Goal: Transaction & Acquisition: Book appointment/travel/reservation

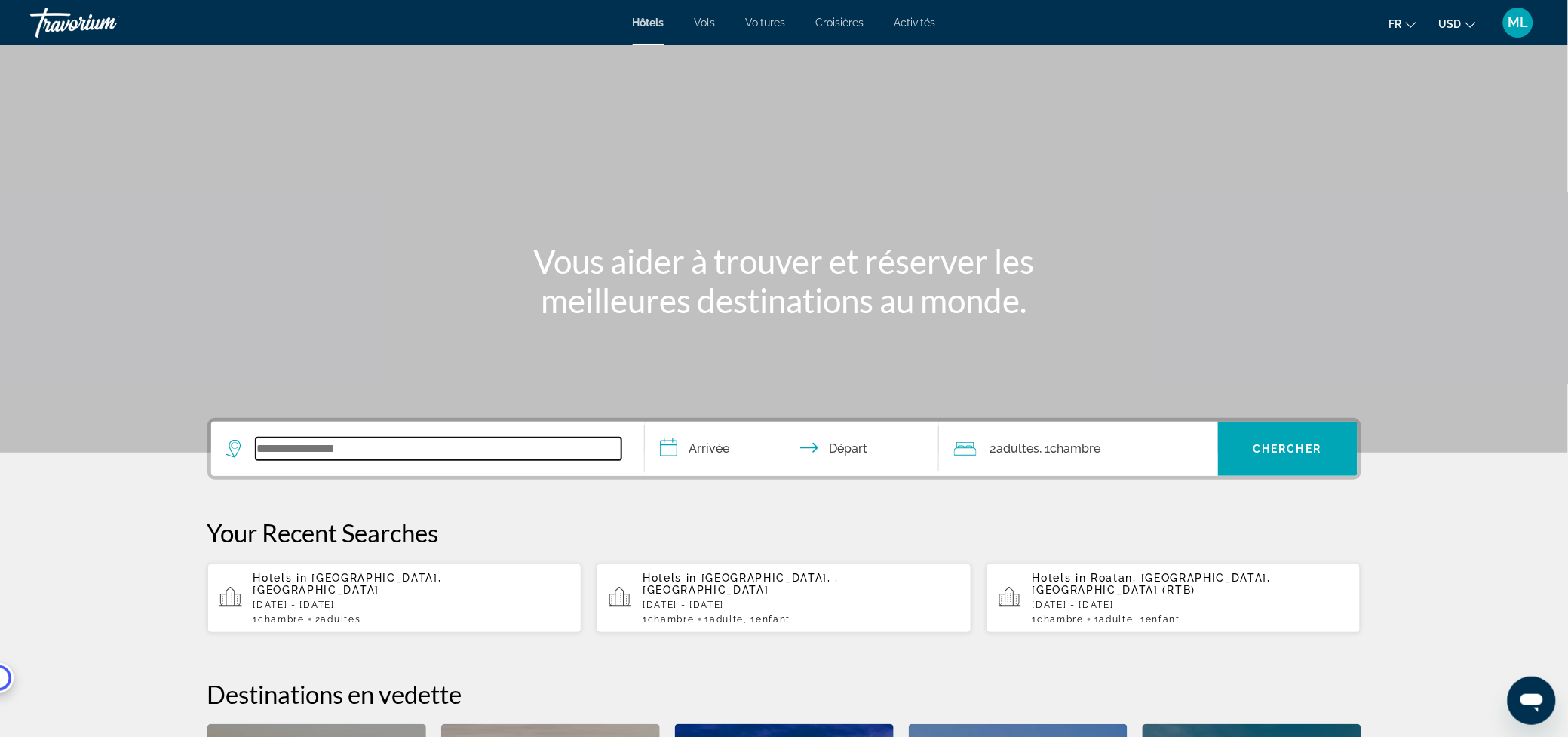
click at [320, 442] on input "Search widget" at bounding box center [439, 449] width 366 height 23
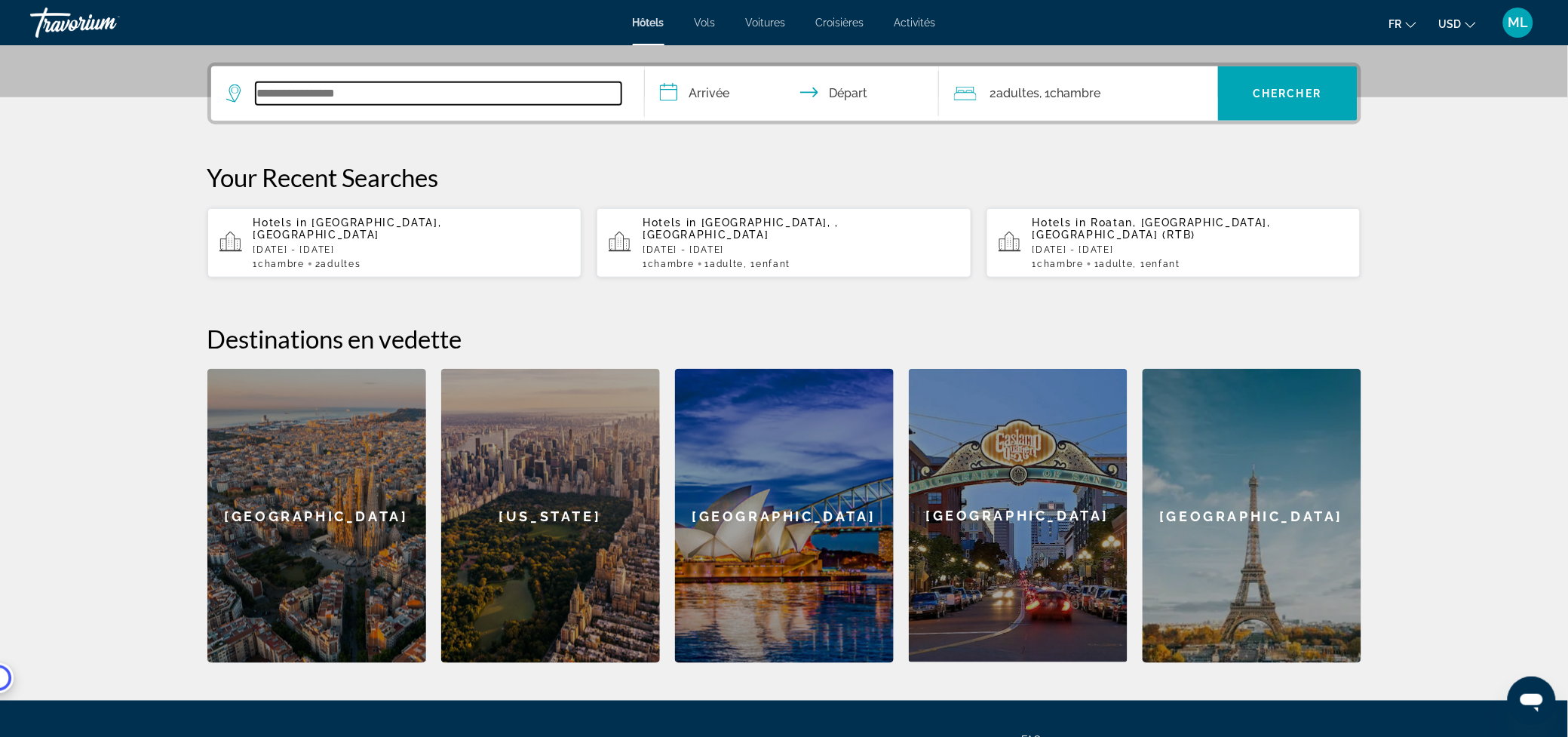
scroll to position [368, 0]
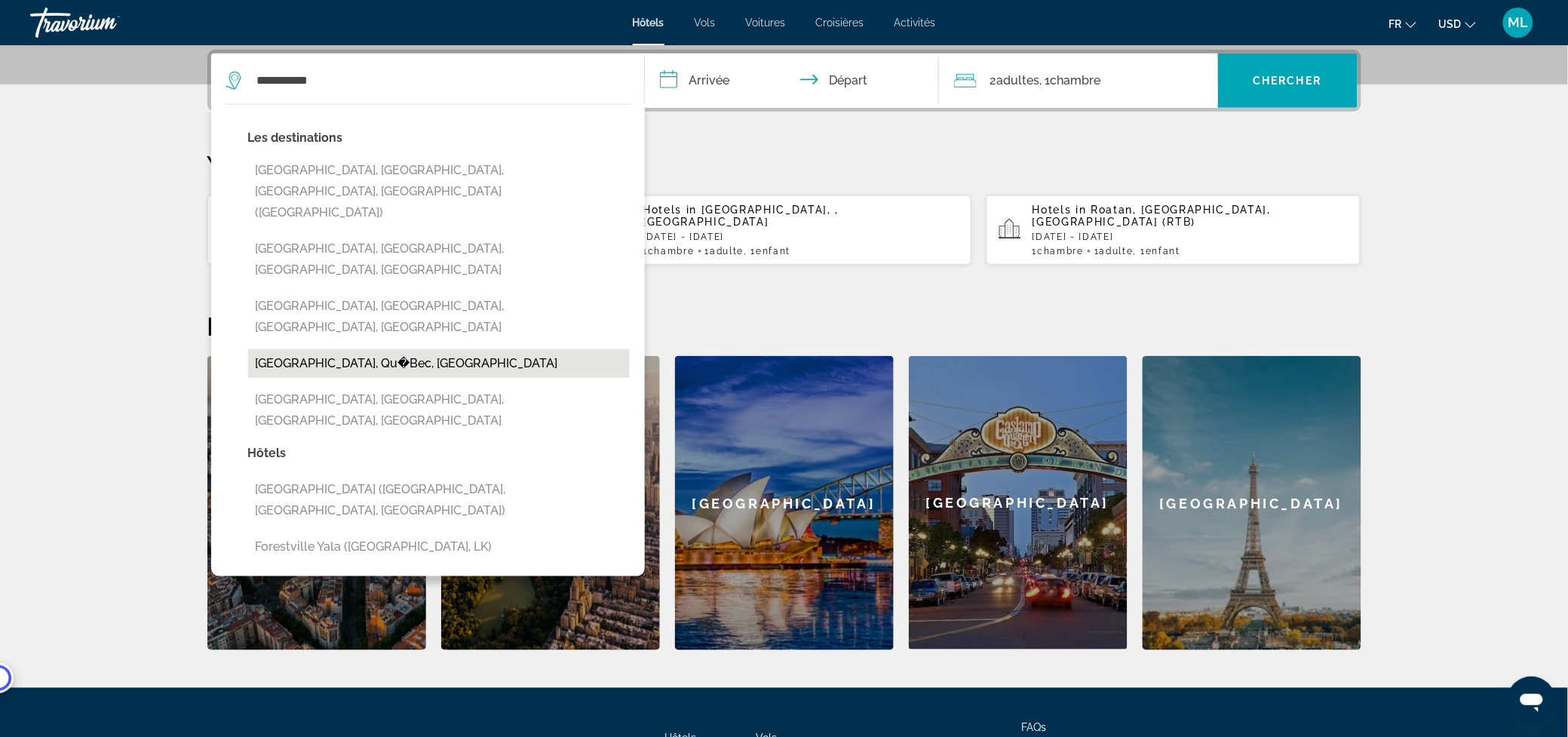
click at [470, 349] on button "[GEOGRAPHIC_DATA], Qu�Bec, [GEOGRAPHIC_DATA]" at bounding box center [439, 364] width 381 height 29
type input "**********"
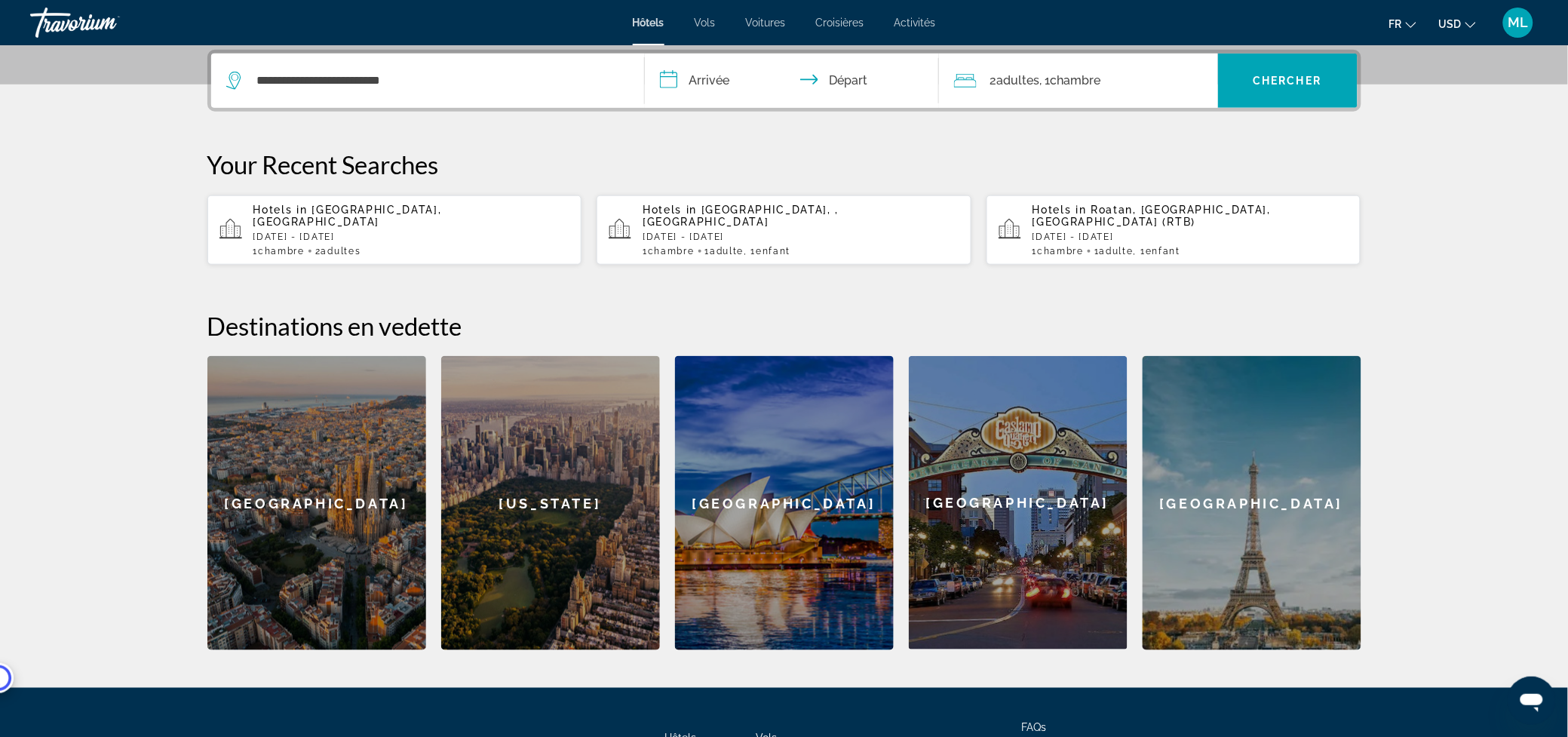
click at [737, 92] on input "**********" at bounding box center [795, 82] width 300 height 59
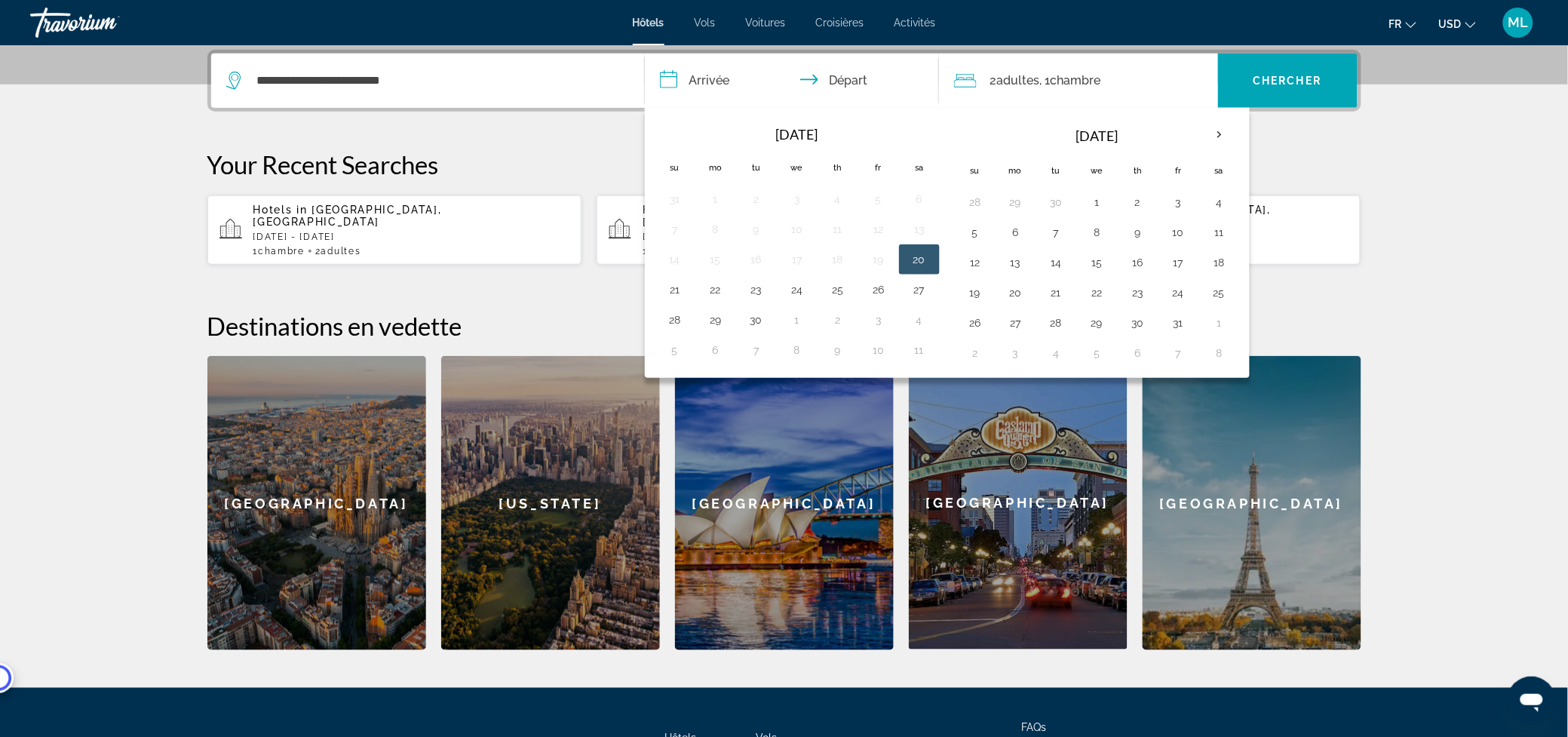
click at [917, 261] on button "20" at bounding box center [920, 260] width 24 height 21
click at [677, 292] on button "21" at bounding box center [675, 289] width 24 height 21
type input "**********"
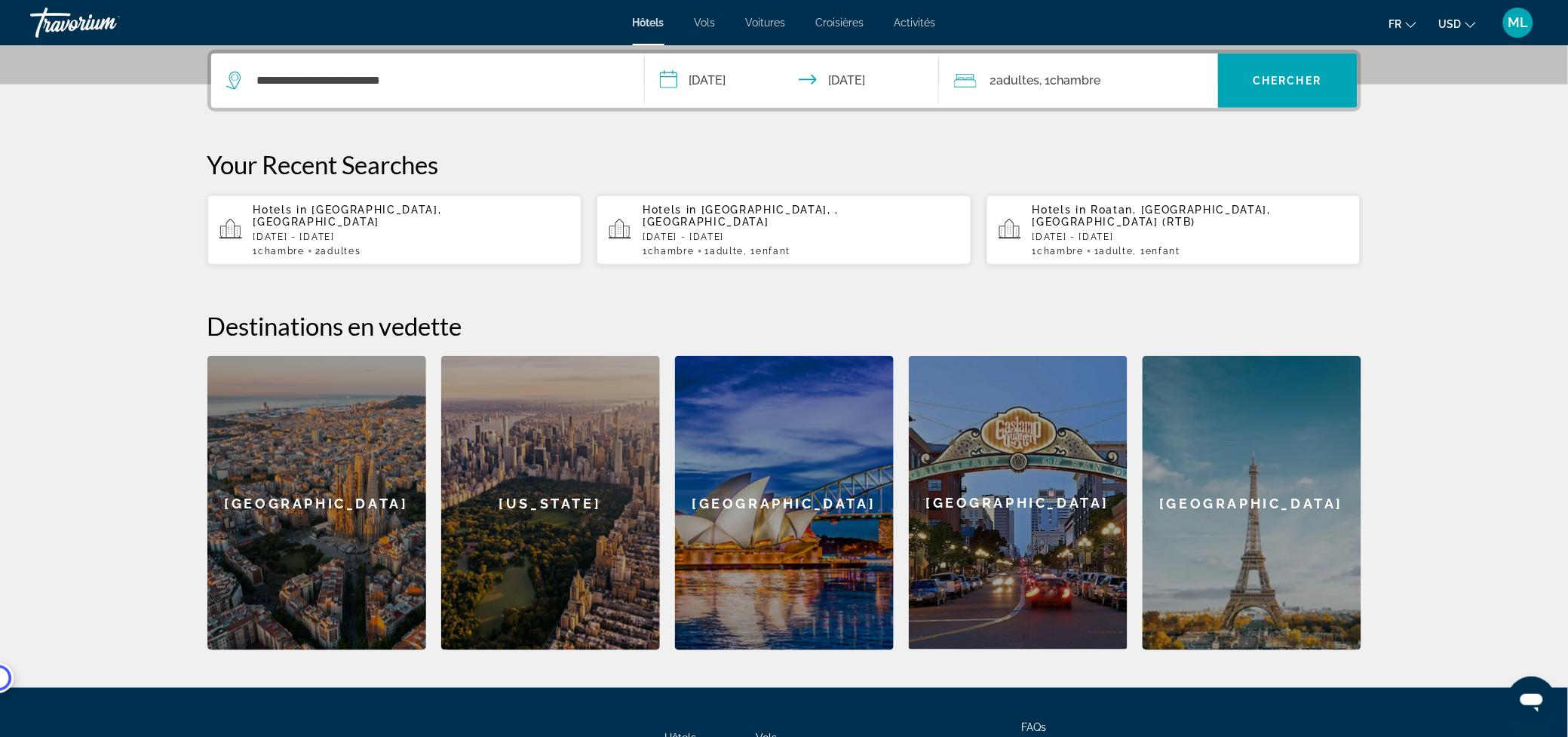
click at [1087, 94] on div "2 Adulte Adultes , 1 Chambre pièces" at bounding box center [1086, 81] width 264 height 54
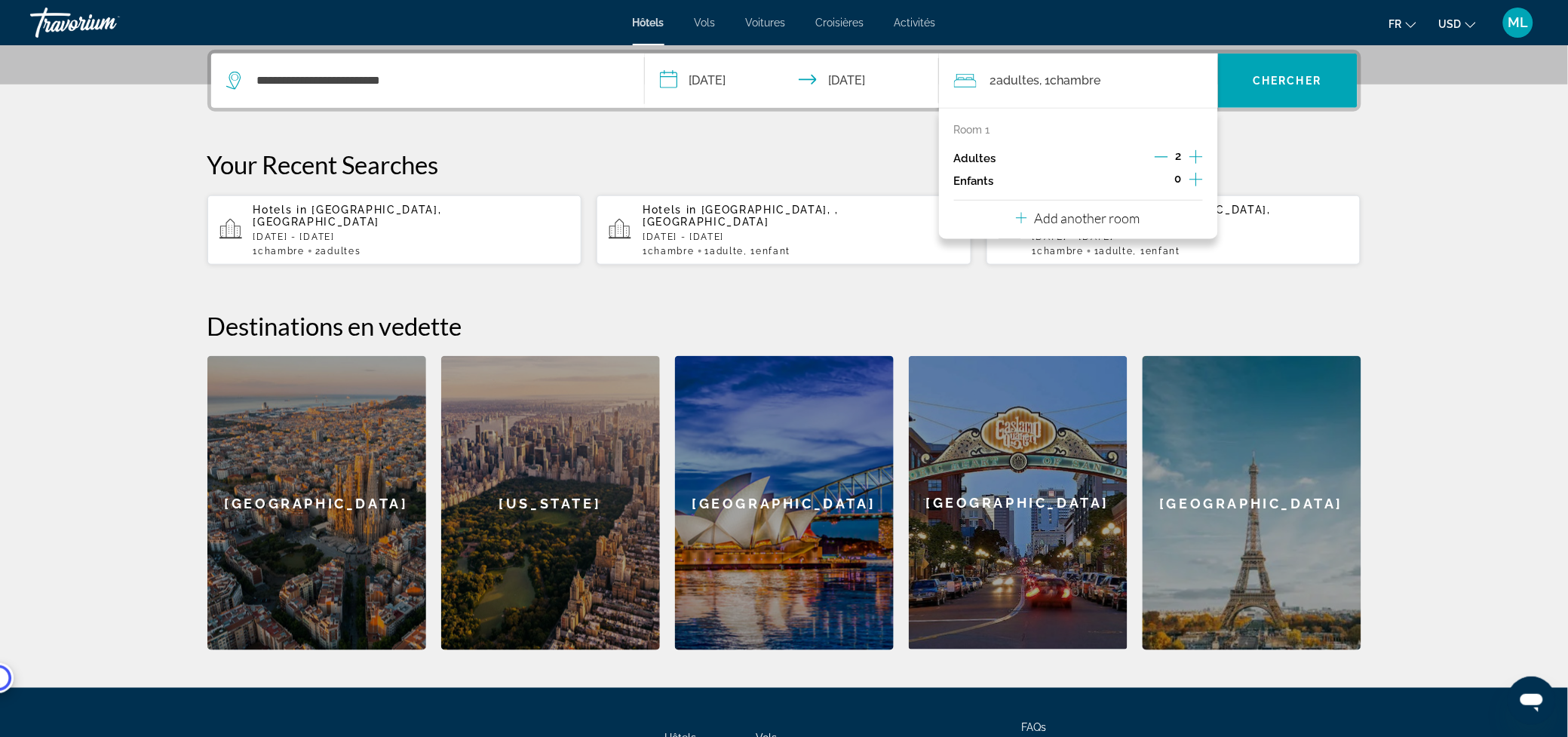
click at [1201, 181] on icon "Increment children" at bounding box center [1196, 179] width 14 height 18
click at [1064, 220] on icon "Travelers: 2 adults, 1 child" at bounding box center [1056, 221] width 18 height 18
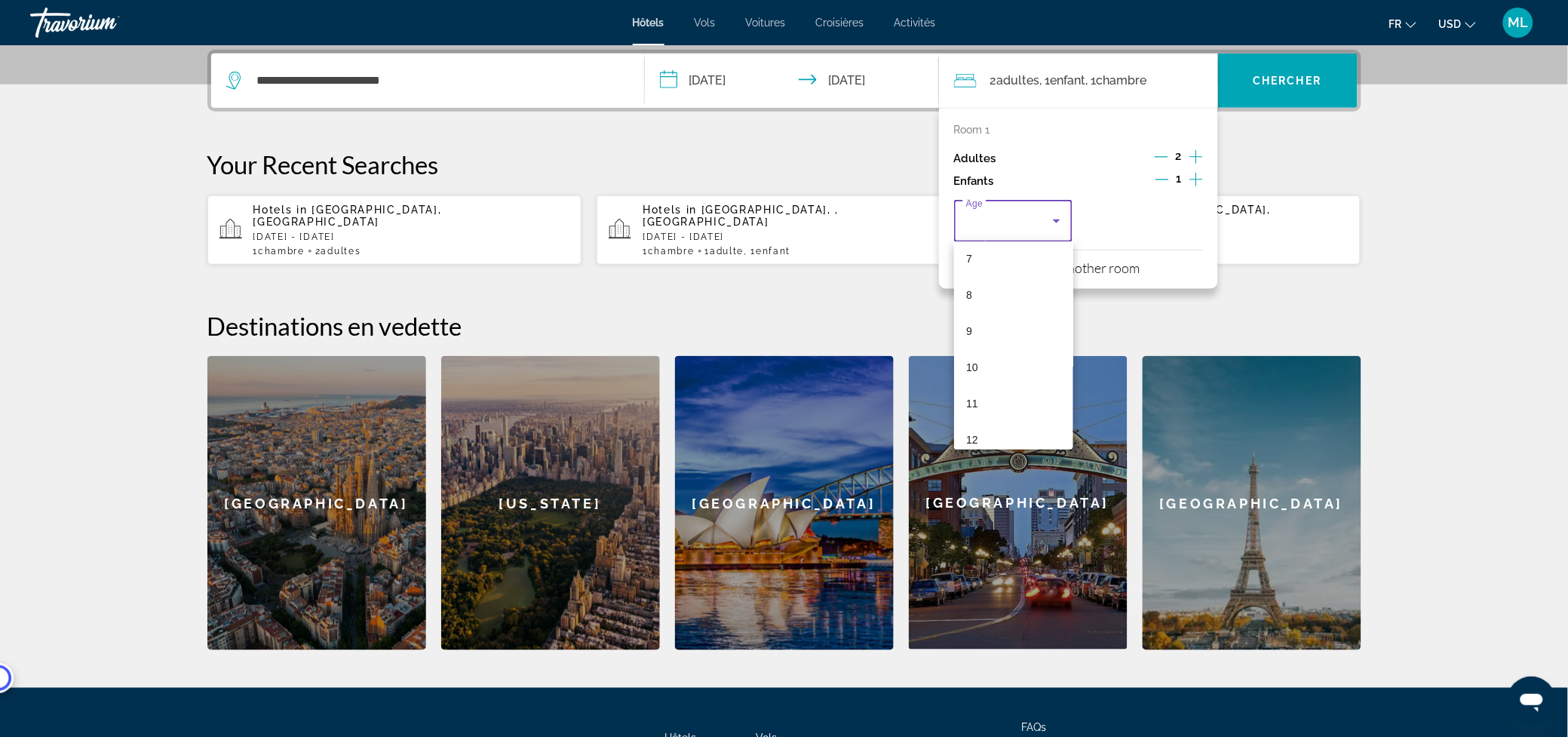
scroll to position [302, 0]
click at [992, 430] on mat-option "13" at bounding box center [1014, 435] width 120 height 36
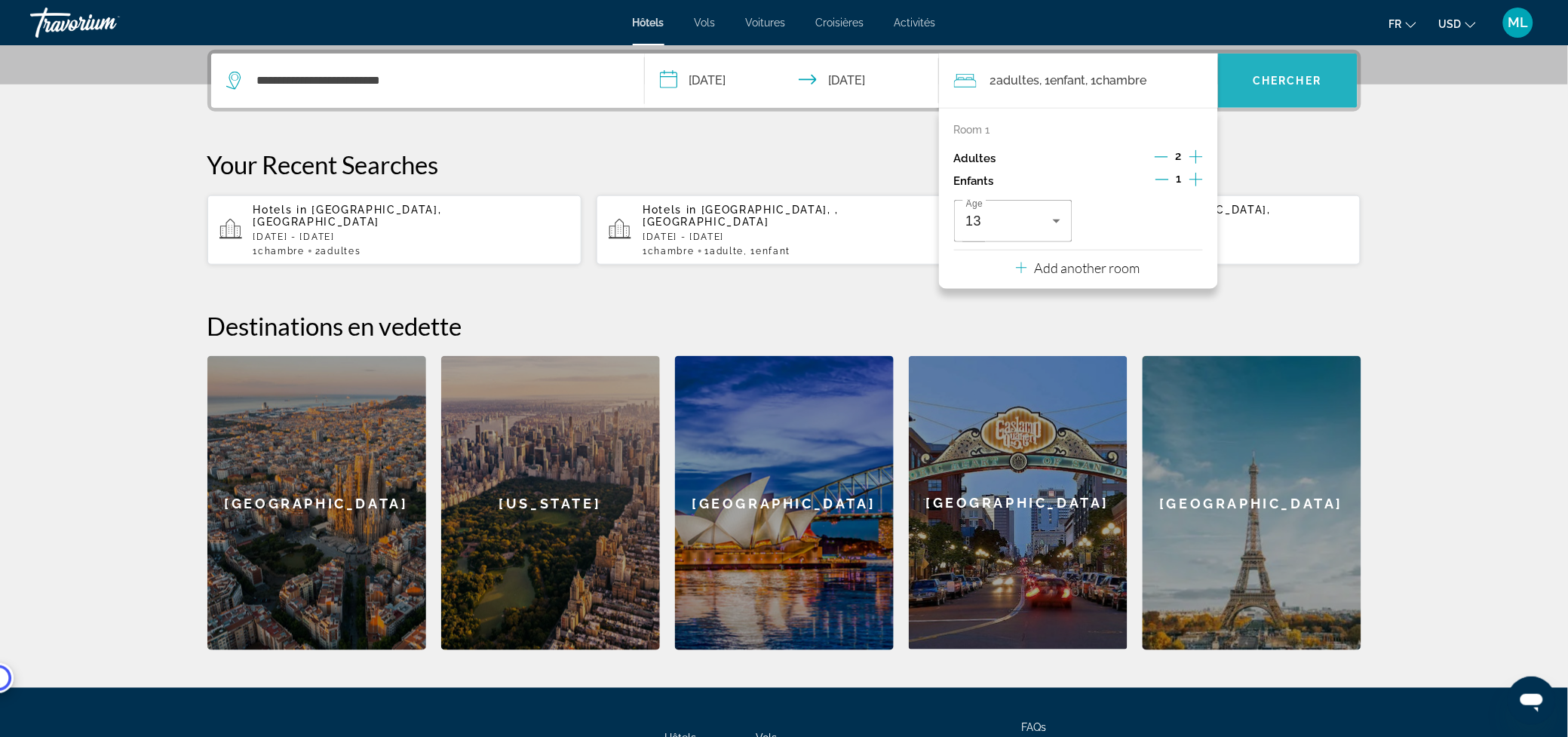
click at [1259, 83] on span "Chercher" at bounding box center [1287, 81] width 69 height 12
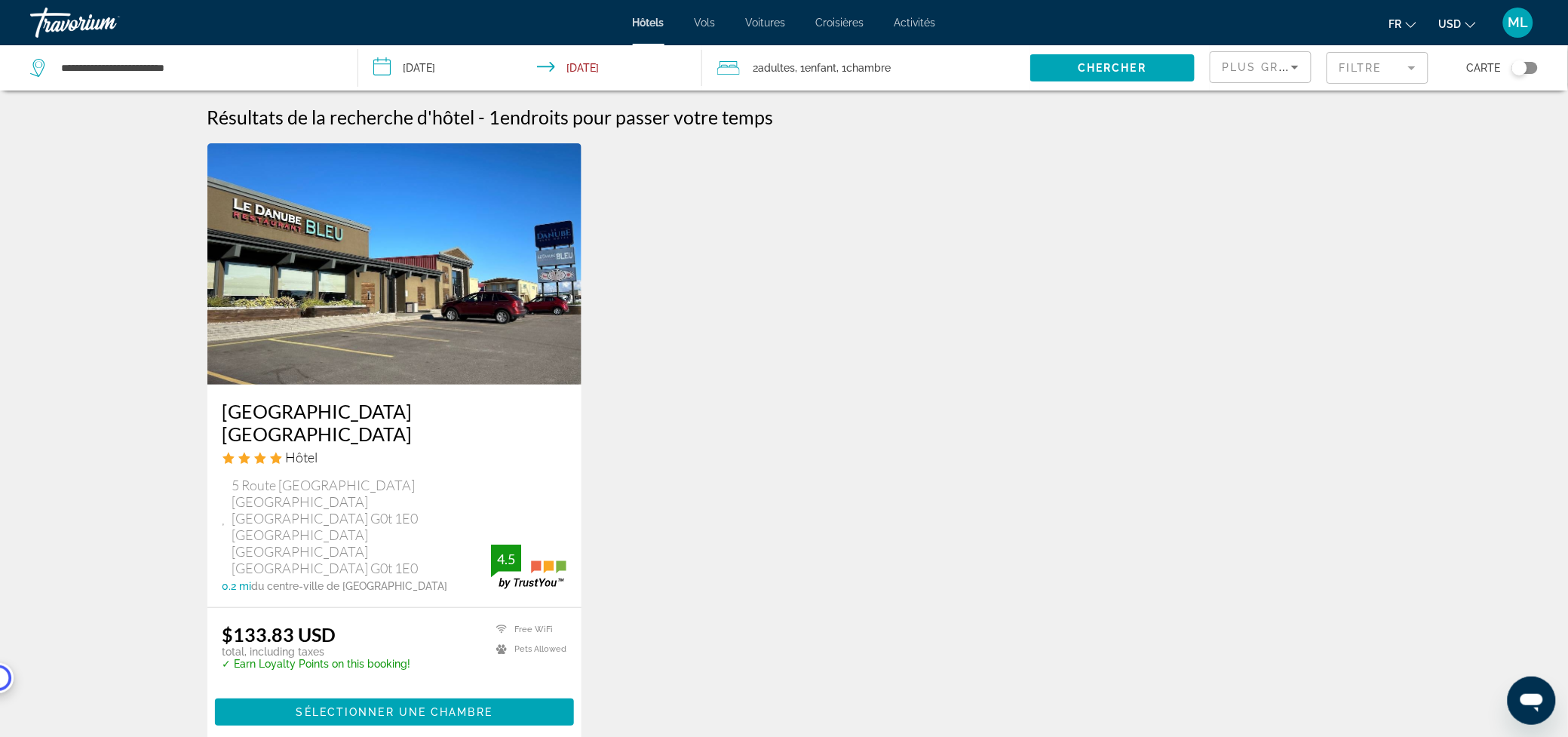
click at [1465, 19] on button "USD USD ($) MXN (Mex$) CAD (Can$) GBP (£) EUR (€) AUD (A$) NZD (NZ$) CNY (CN¥)" at bounding box center [1458, 24] width 37 height 22
click at [1433, 100] on button "CAD (Can$)" at bounding box center [1427, 99] width 75 height 20
